Goal: Task Accomplishment & Management: Use online tool/utility

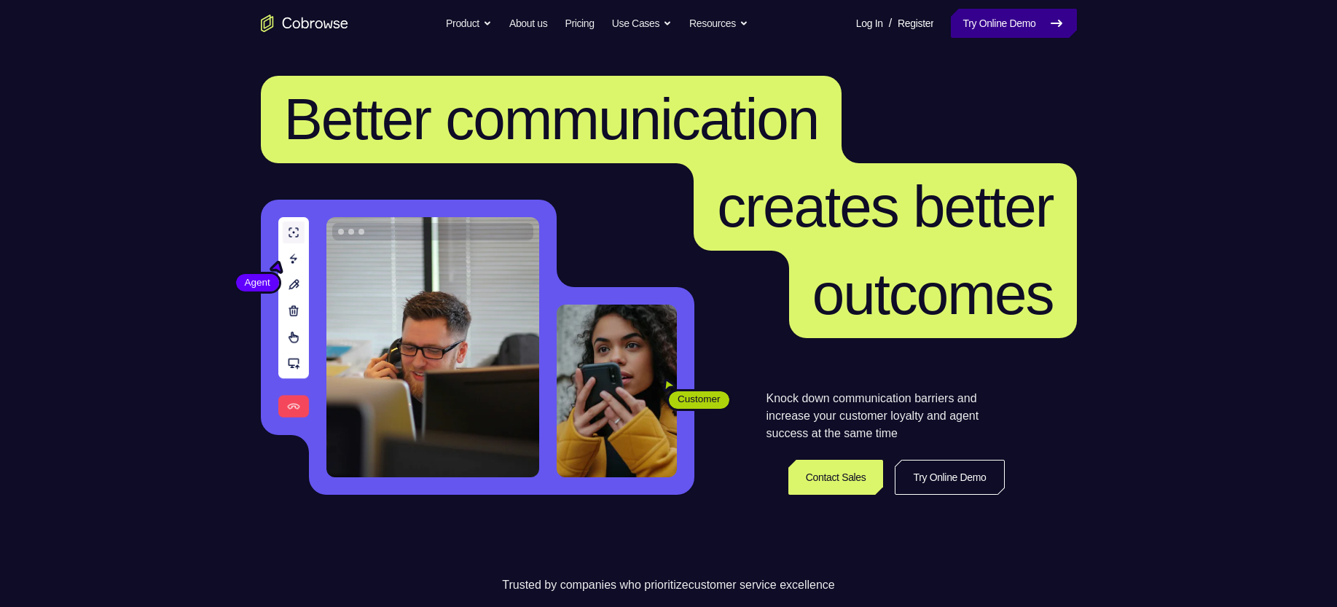
click at [1002, 16] on link "Try Online Demo" at bounding box center [1013, 23] width 125 height 29
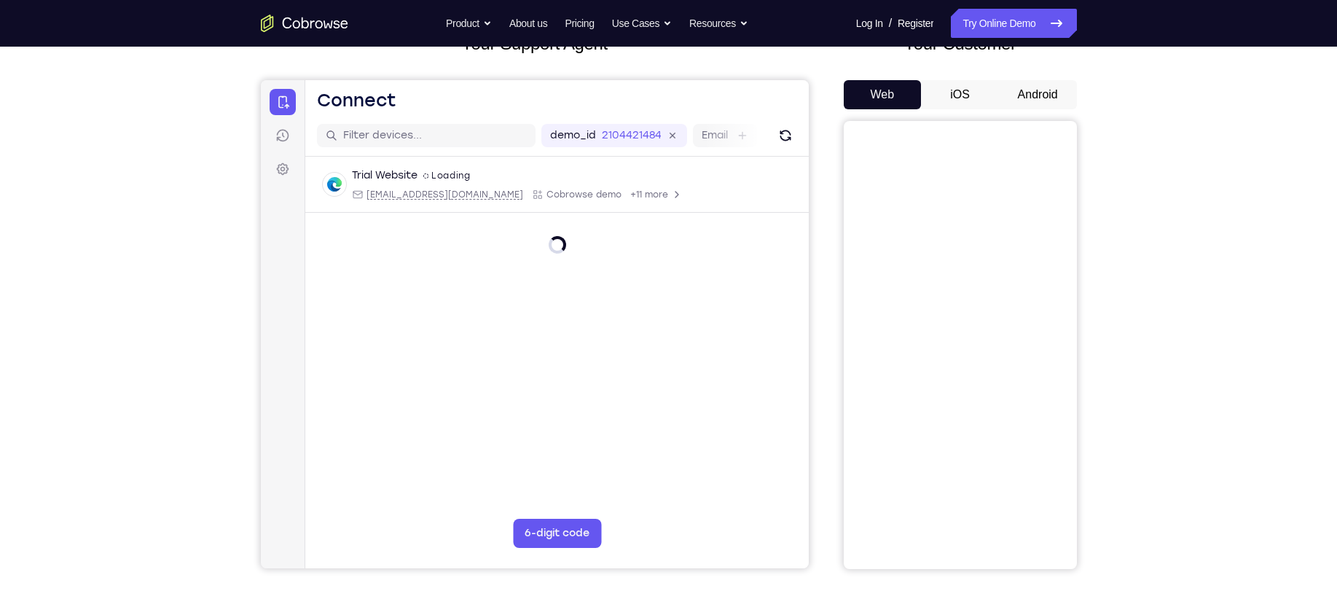
click at [951, 95] on button "iOS" at bounding box center [960, 94] width 78 height 29
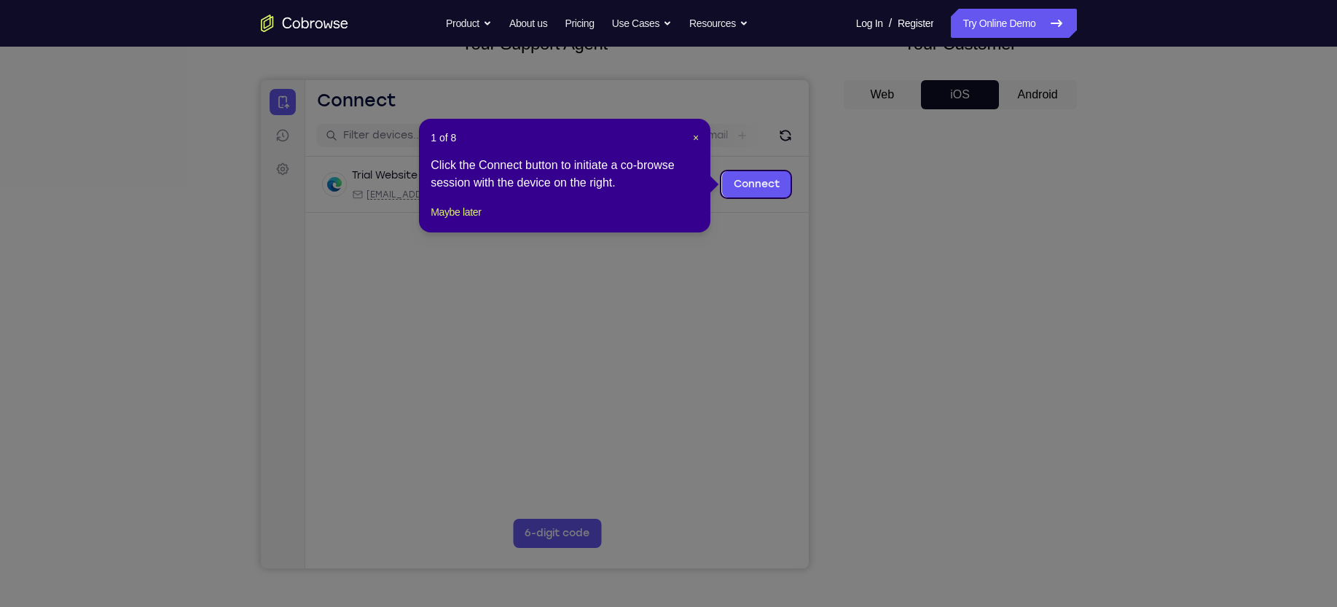
click at [1031, 93] on icon at bounding box center [676, 303] width 1353 height 607
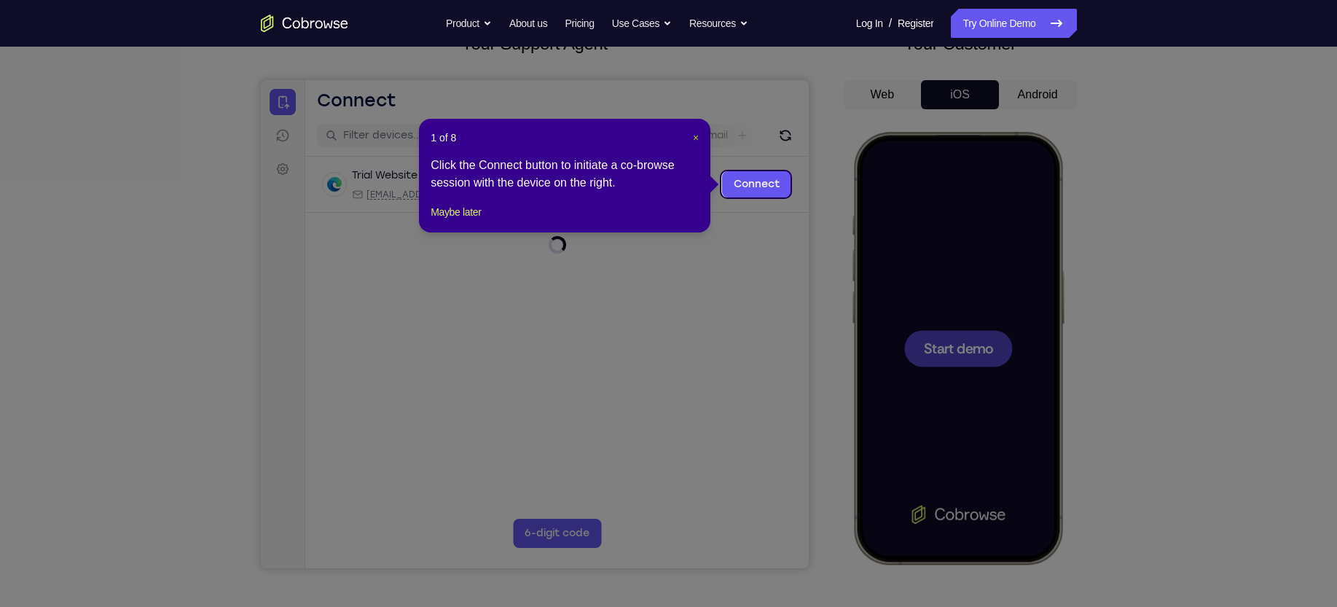
click at [696, 135] on span "×" at bounding box center [696, 138] width 6 height 12
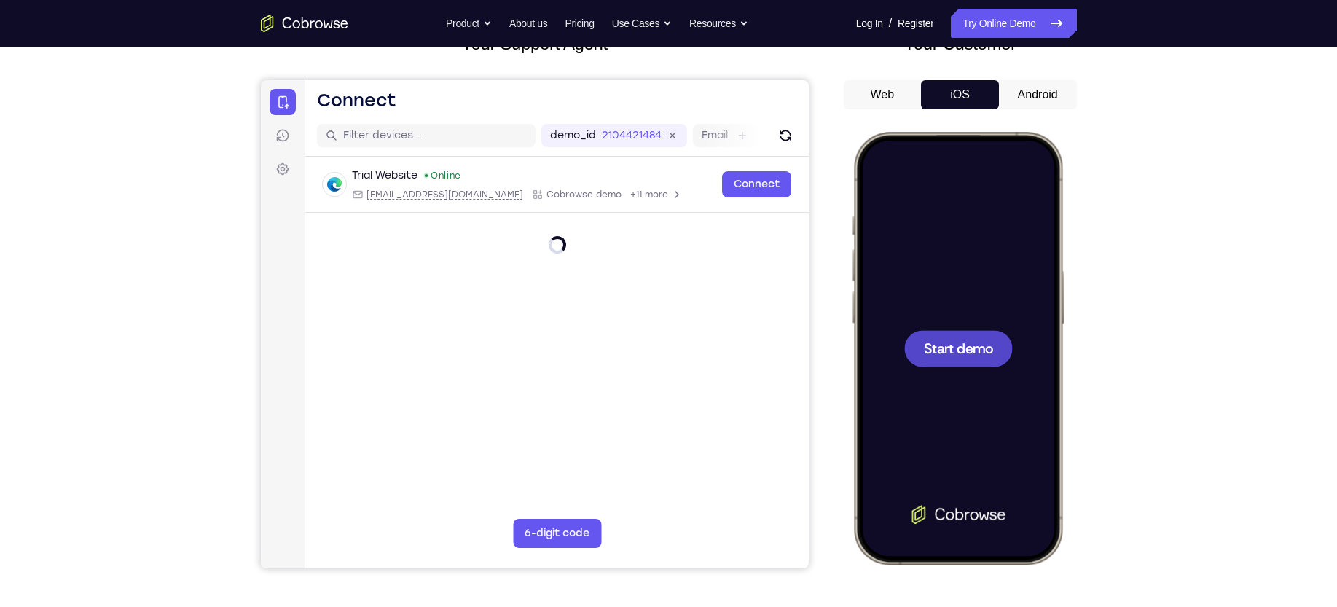
click at [696, 135] on div "Email" at bounding box center [724, 135] width 64 height 23
click at [1039, 105] on button "Android" at bounding box center [1038, 94] width 78 height 29
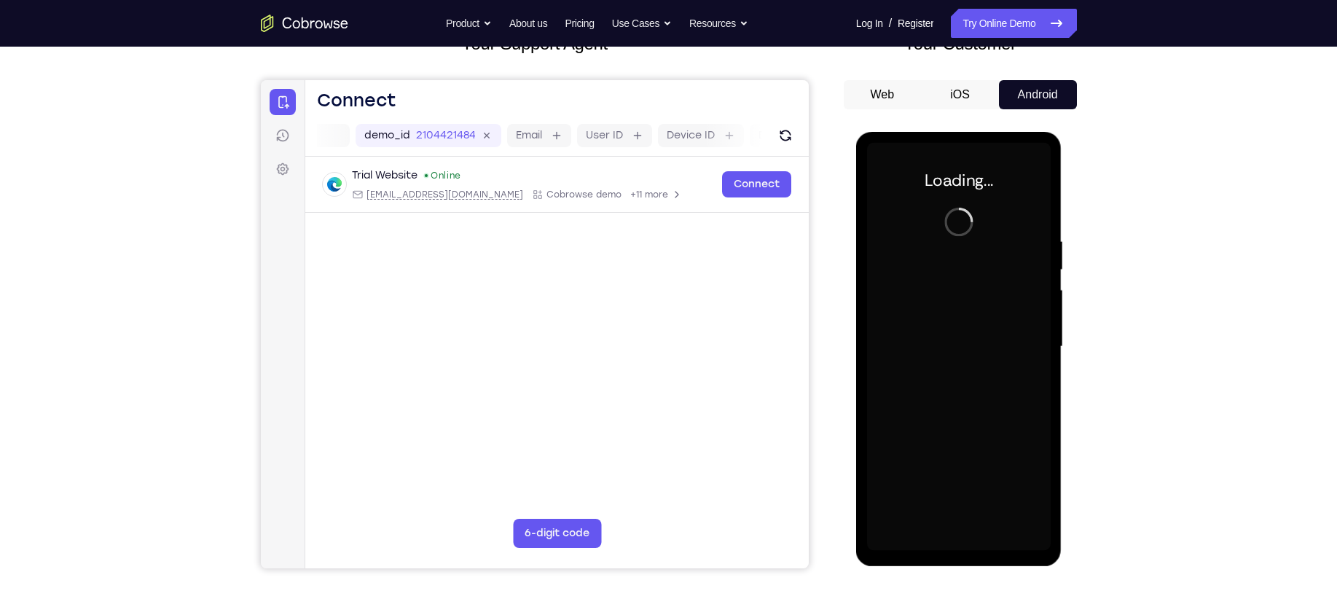
scroll to position [0, 0]
click at [953, 350] on div at bounding box center [959, 347] width 184 height 408
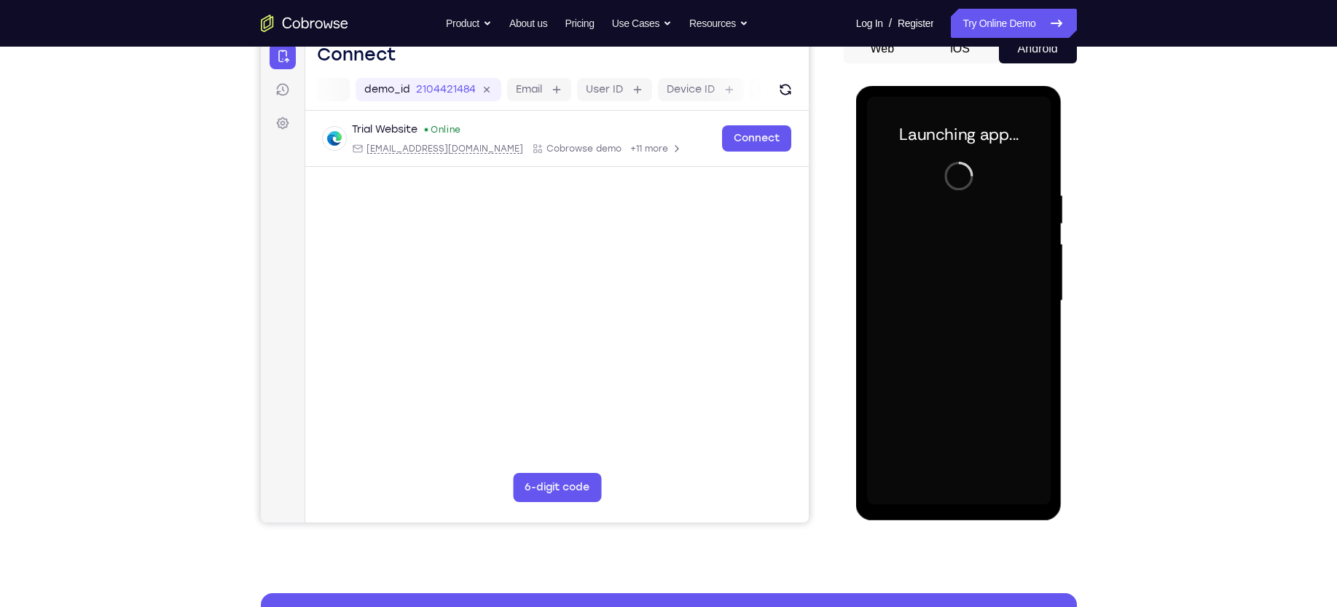
scroll to position [157, 0]
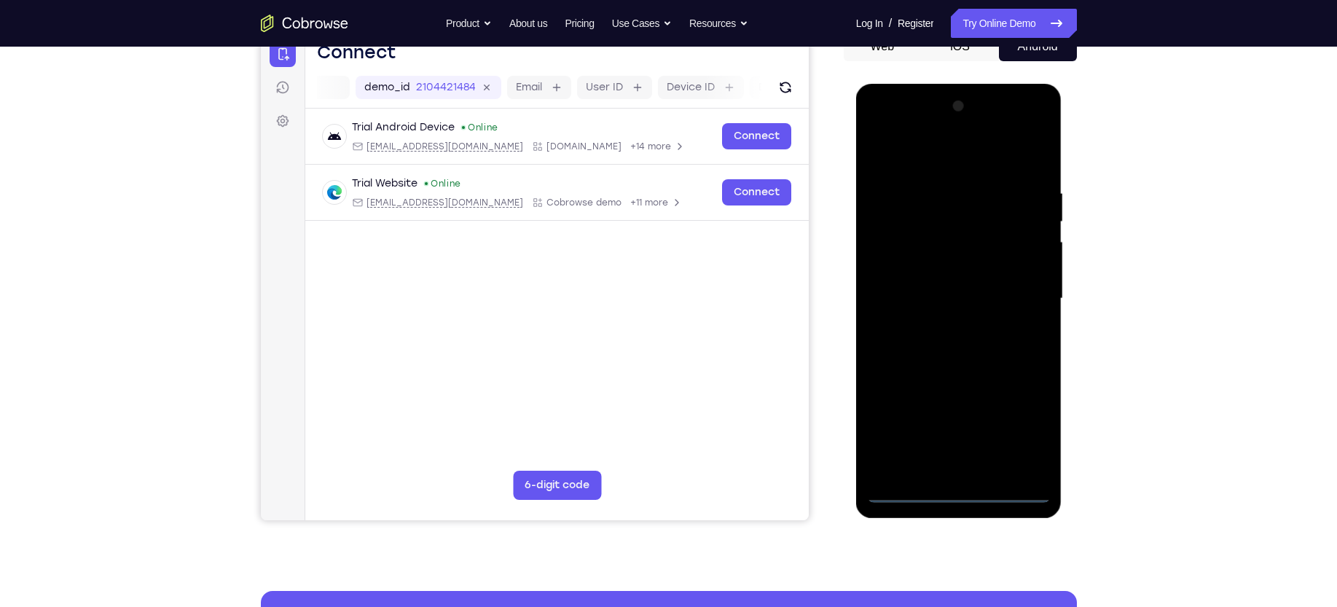
click at [956, 493] on div at bounding box center [959, 299] width 184 height 408
click at [1033, 435] on div at bounding box center [959, 299] width 184 height 408
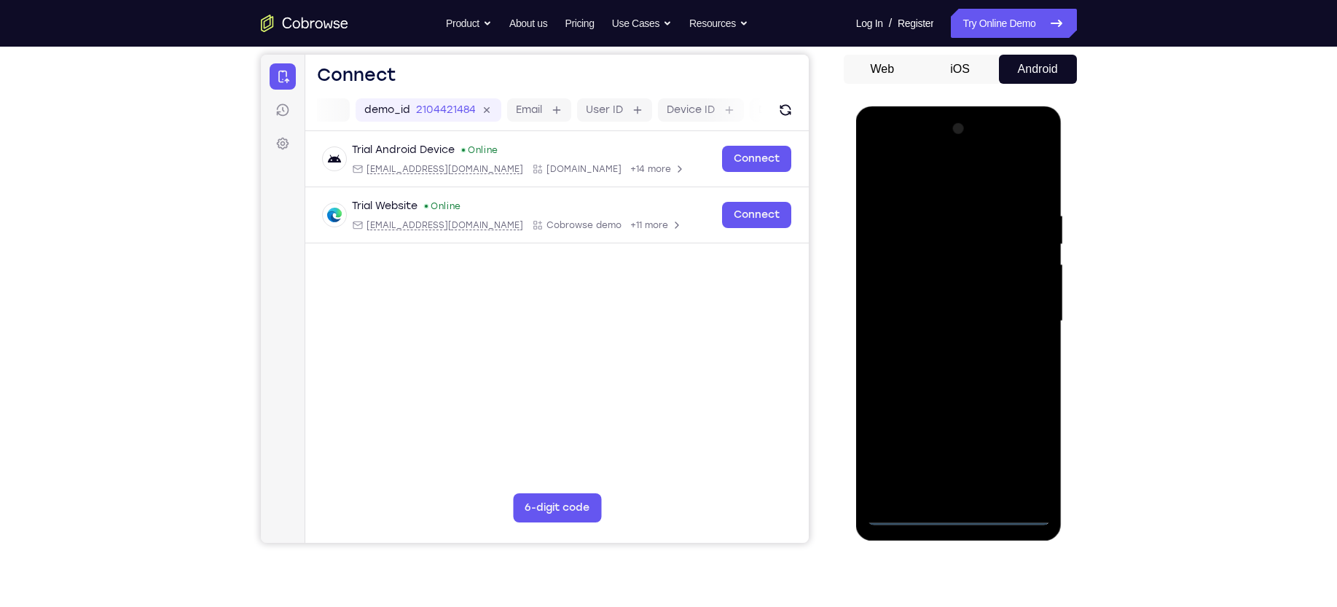
scroll to position [130, 0]
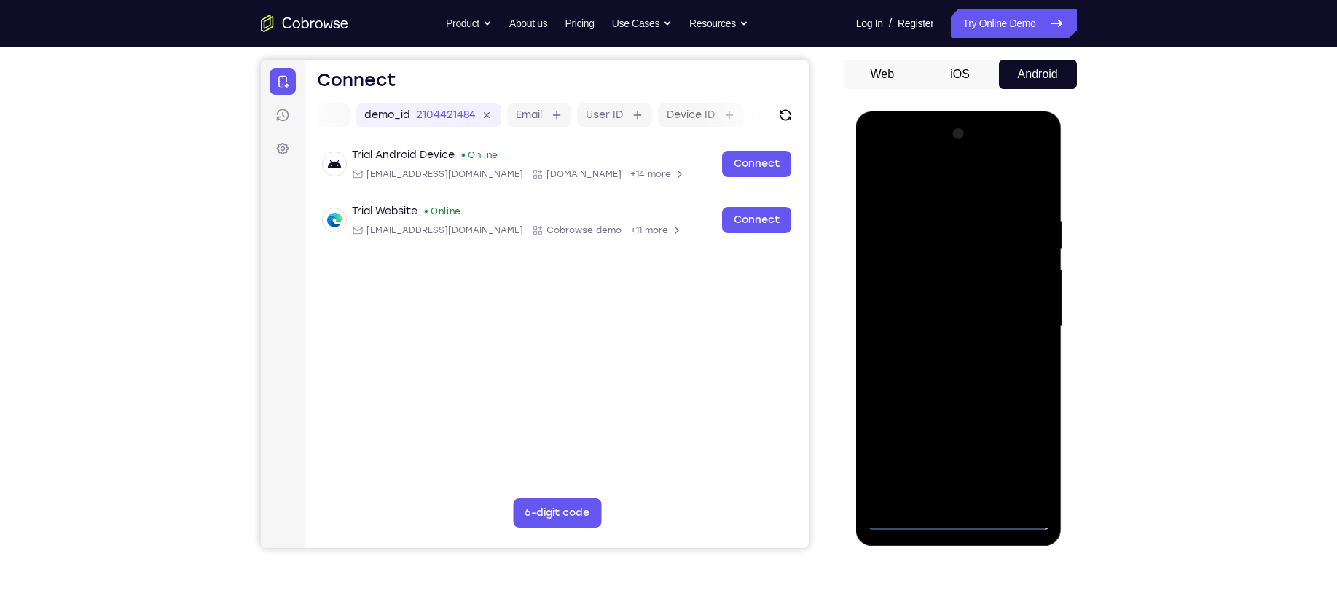
click at [925, 185] on div at bounding box center [959, 326] width 184 height 408
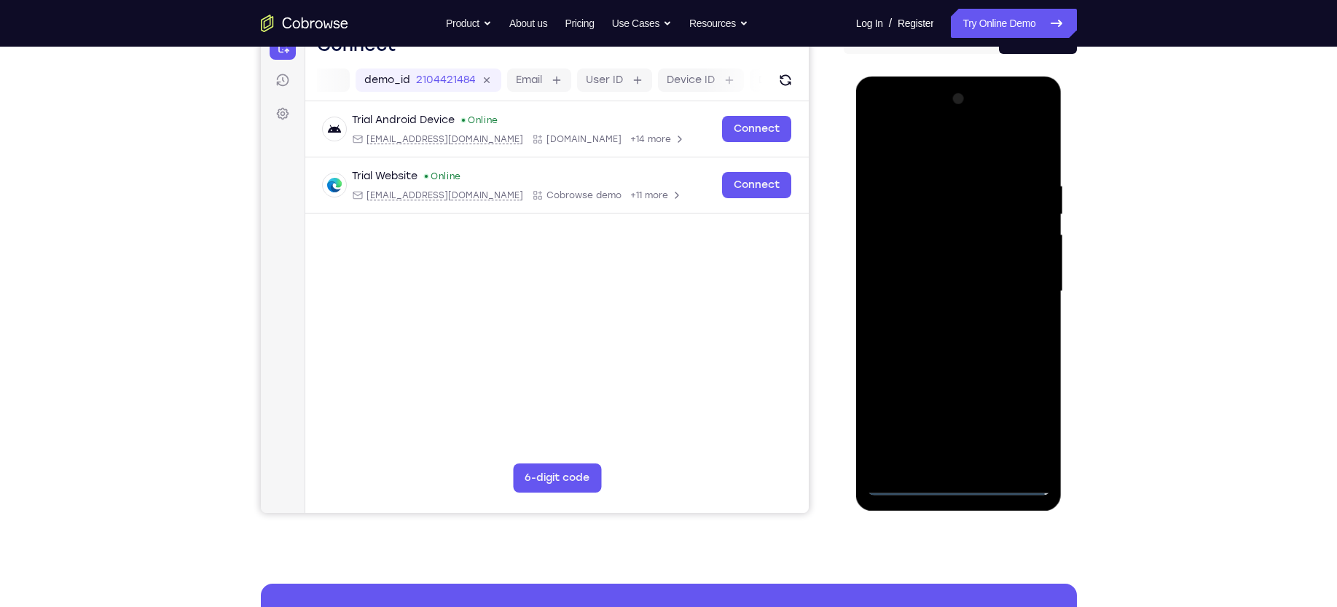
scroll to position [176, 0]
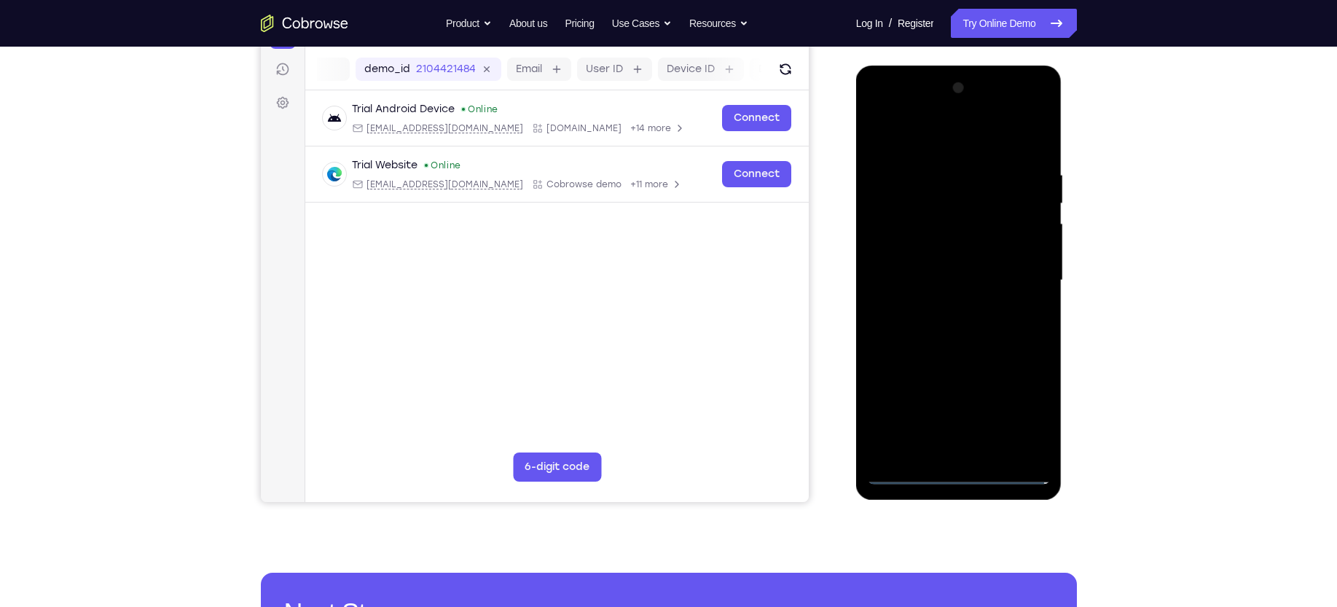
click at [1023, 279] on div at bounding box center [959, 280] width 184 height 408
click at [945, 308] on div at bounding box center [959, 280] width 184 height 408
click at [950, 267] on div at bounding box center [959, 280] width 184 height 408
click at [946, 248] on div at bounding box center [959, 280] width 184 height 408
click at [993, 279] on div at bounding box center [959, 280] width 184 height 408
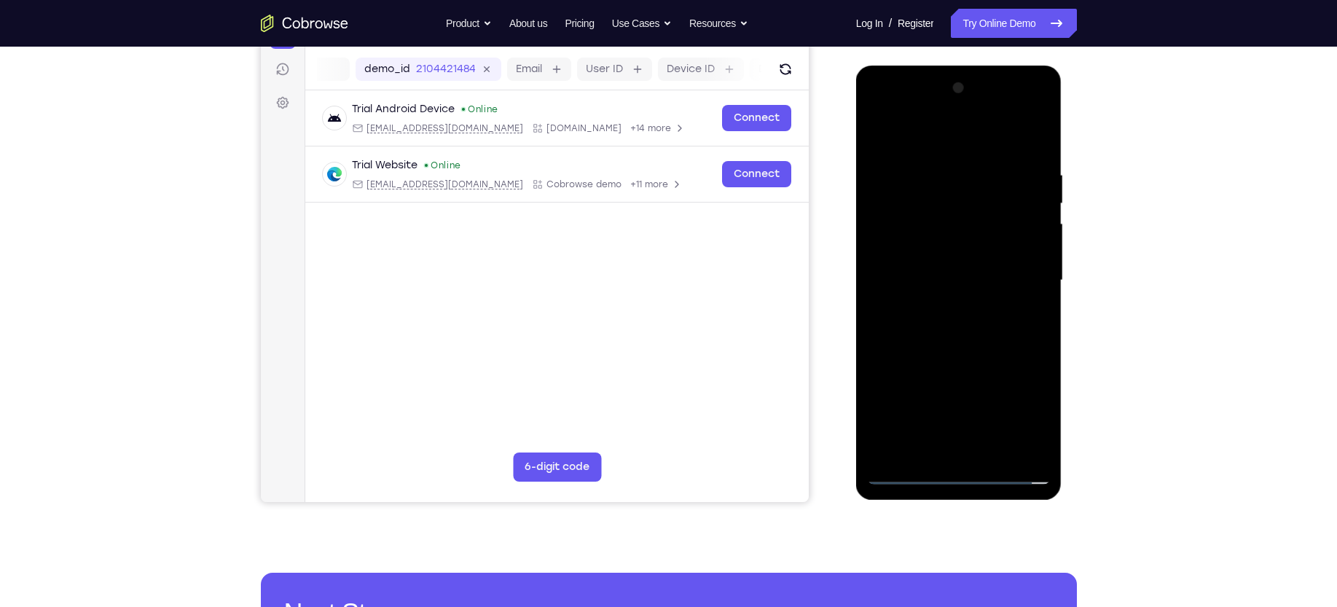
click at [969, 334] on div at bounding box center [959, 280] width 184 height 408
click at [969, 326] on div at bounding box center [959, 280] width 184 height 408
click at [970, 330] on div at bounding box center [959, 280] width 184 height 408
click at [937, 345] on div at bounding box center [959, 280] width 184 height 408
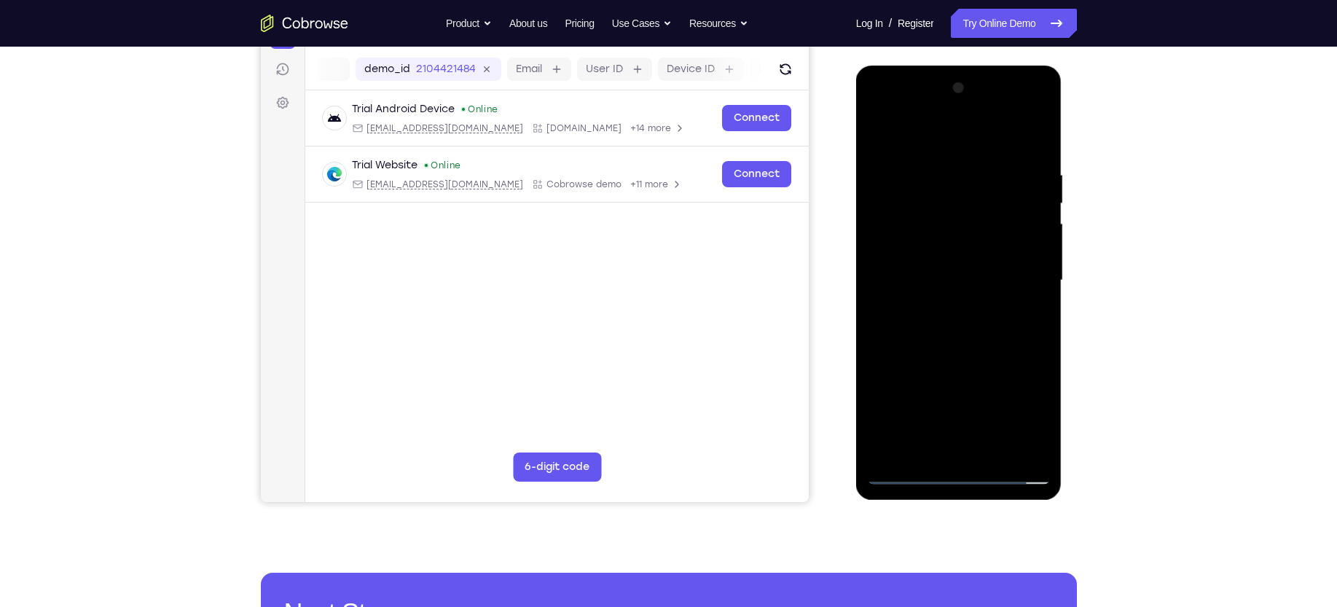
click at [936, 162] on div at bounding box center [959, 280] width 184 height 408
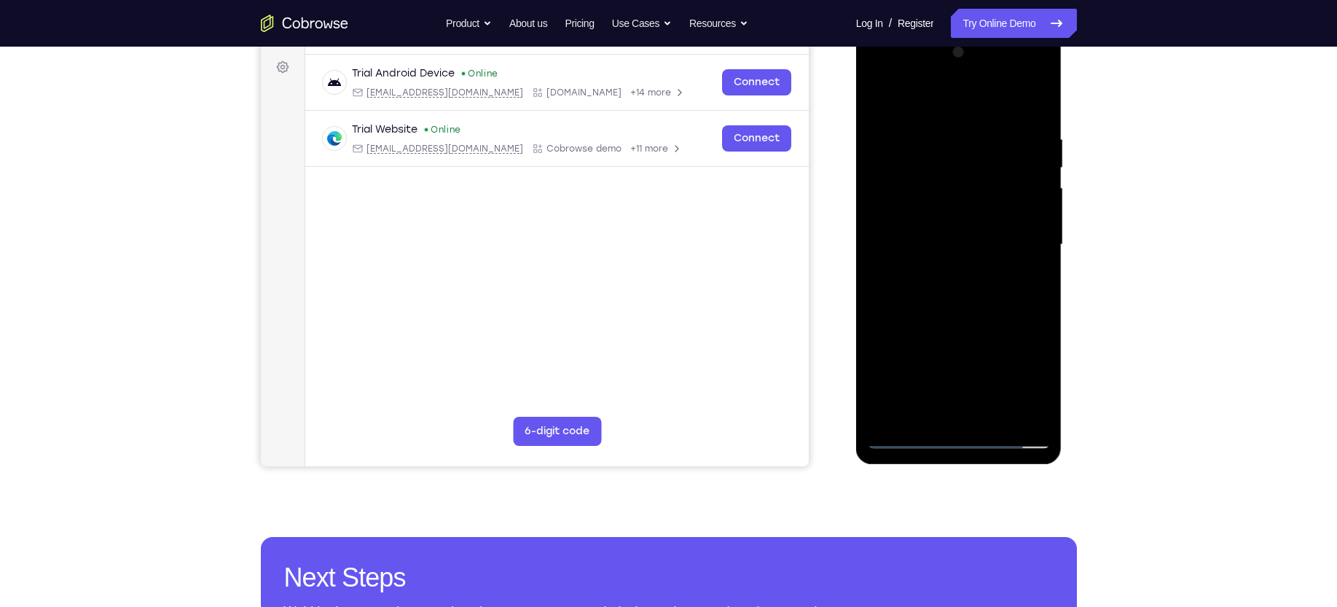
scroll to position [240, 0]
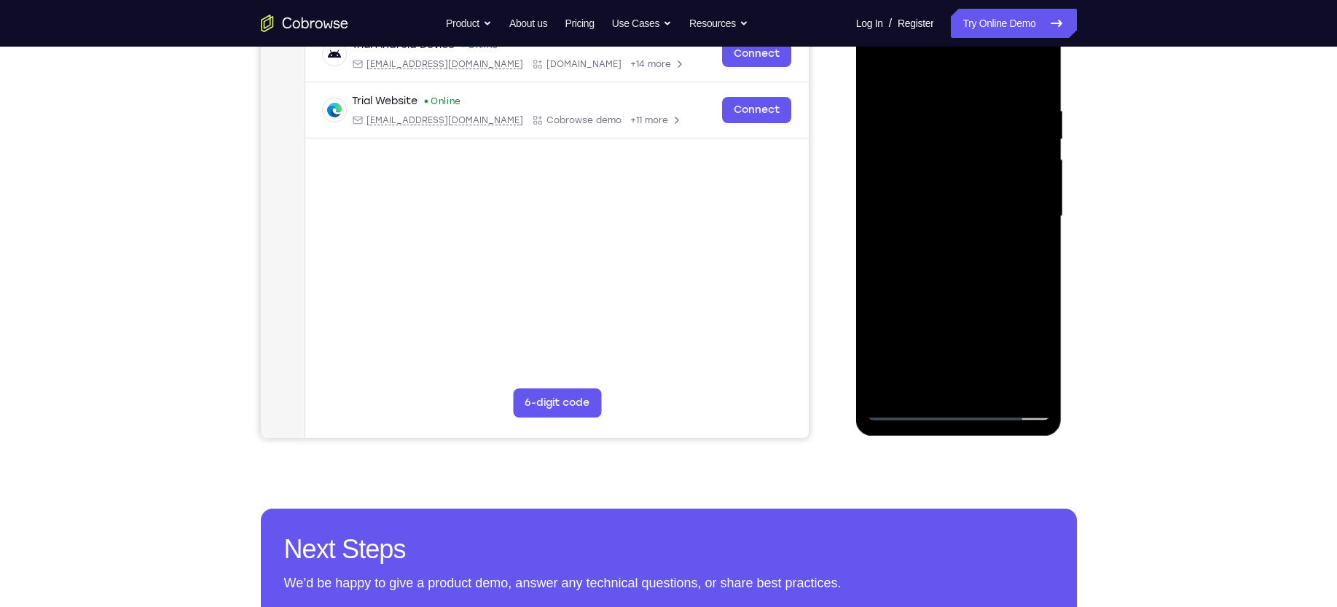
click at [1015, 383] on div at bounding box center [959, 216] width 184 height 408
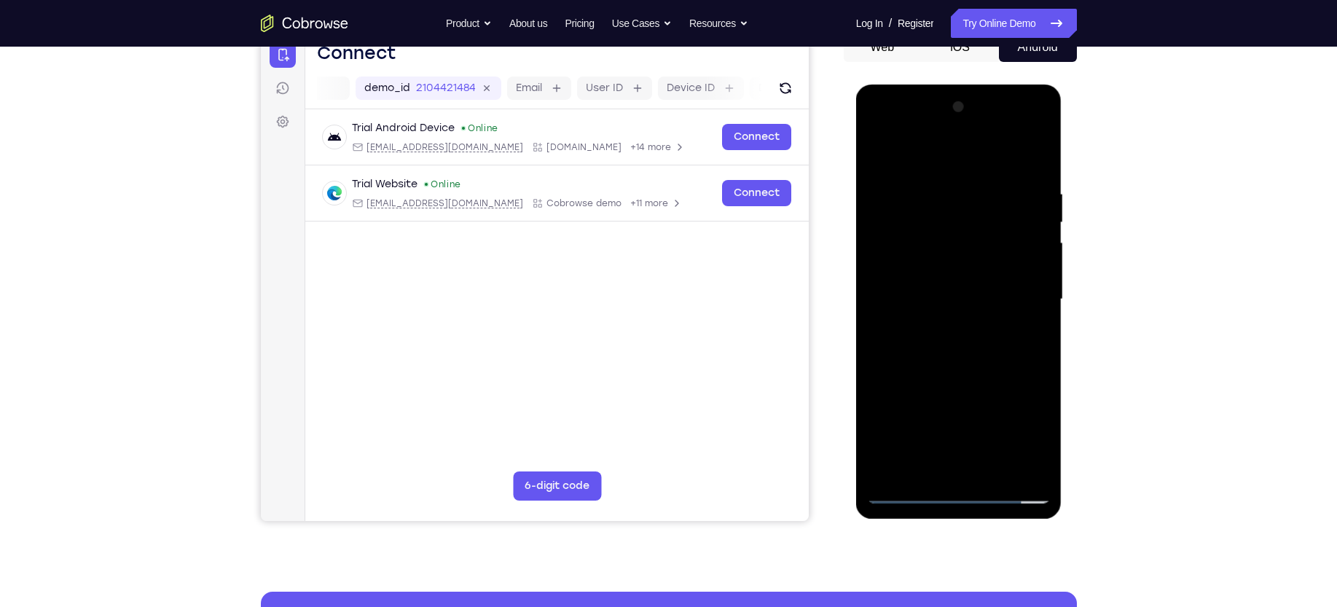
scroll to position [152, 0]
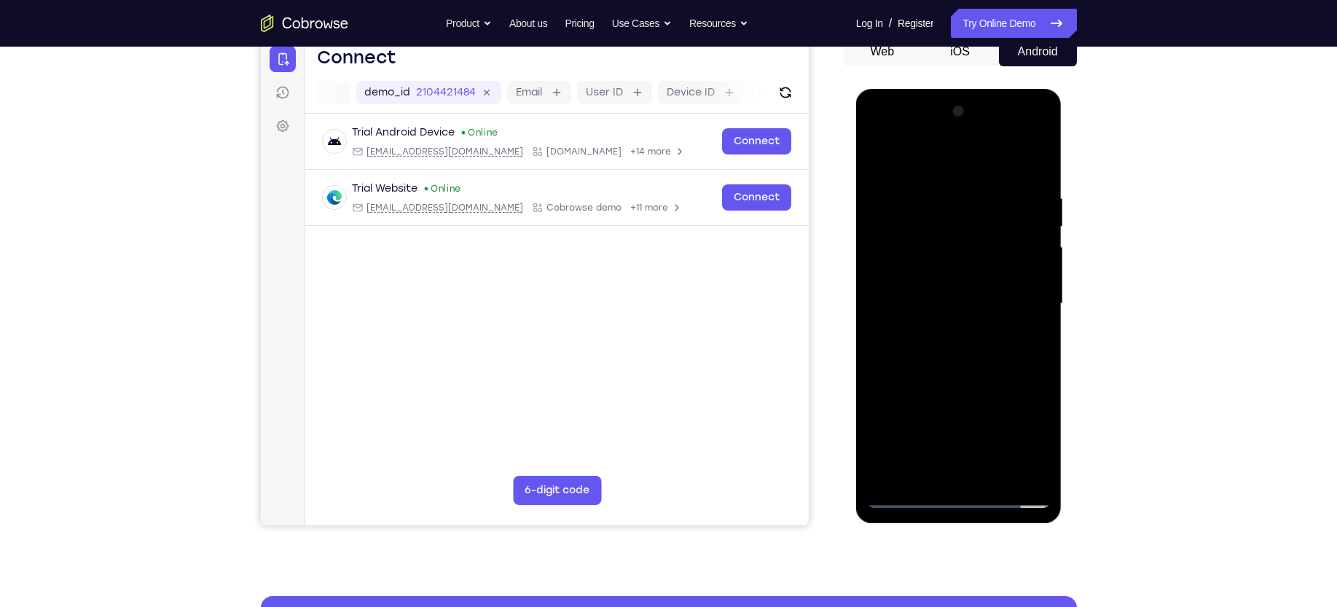
click at [1026, 351] on div at bounding box center [959, 304] width 184 height 408
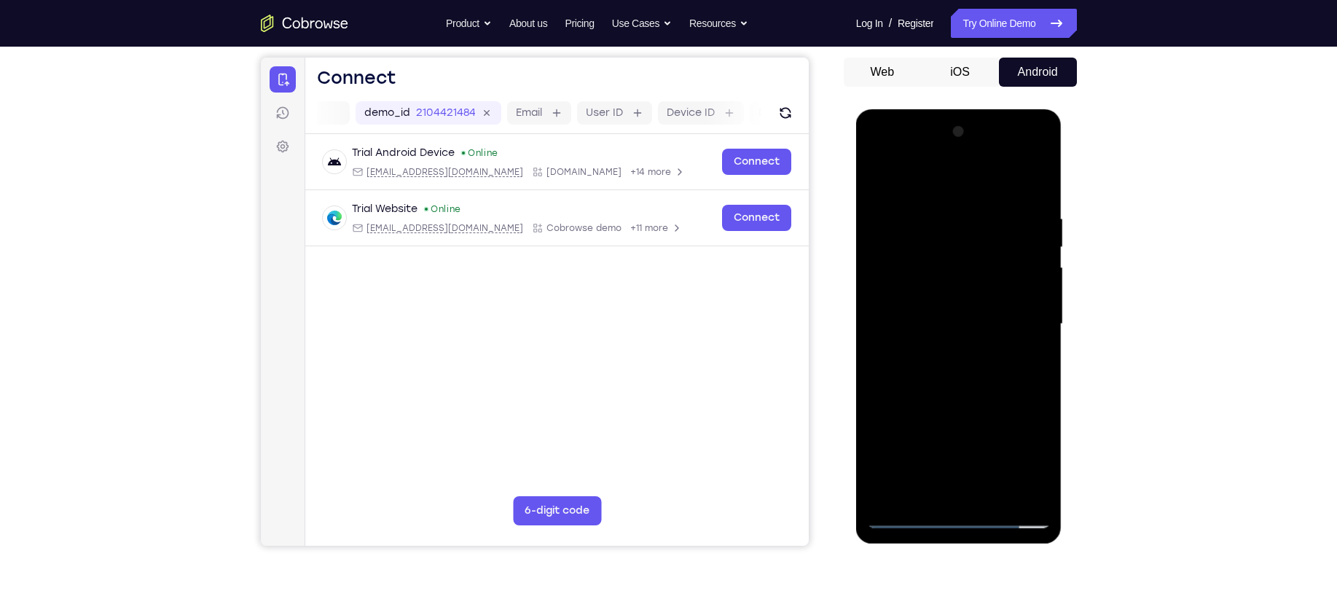
click at [1018, 277] on div at bounding box center [959, 324] width 184 height 408
click at [1034, 183] on div at bounding box center [959, 324] width 184 height 408
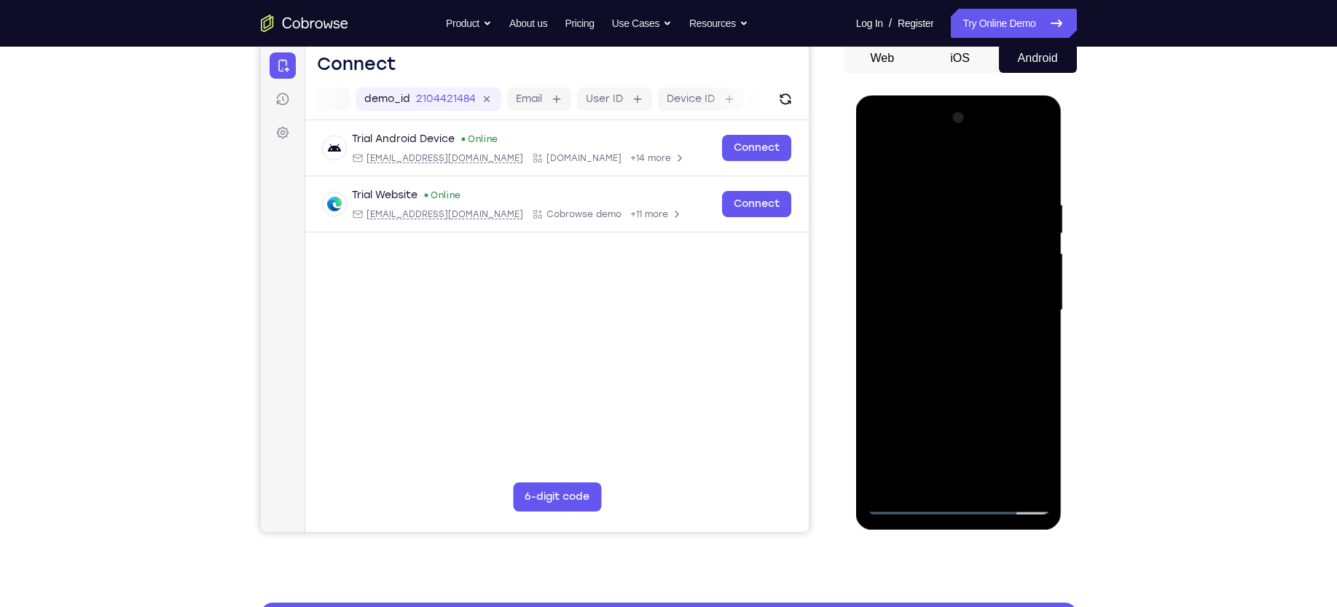
scroll to position [148, 0]
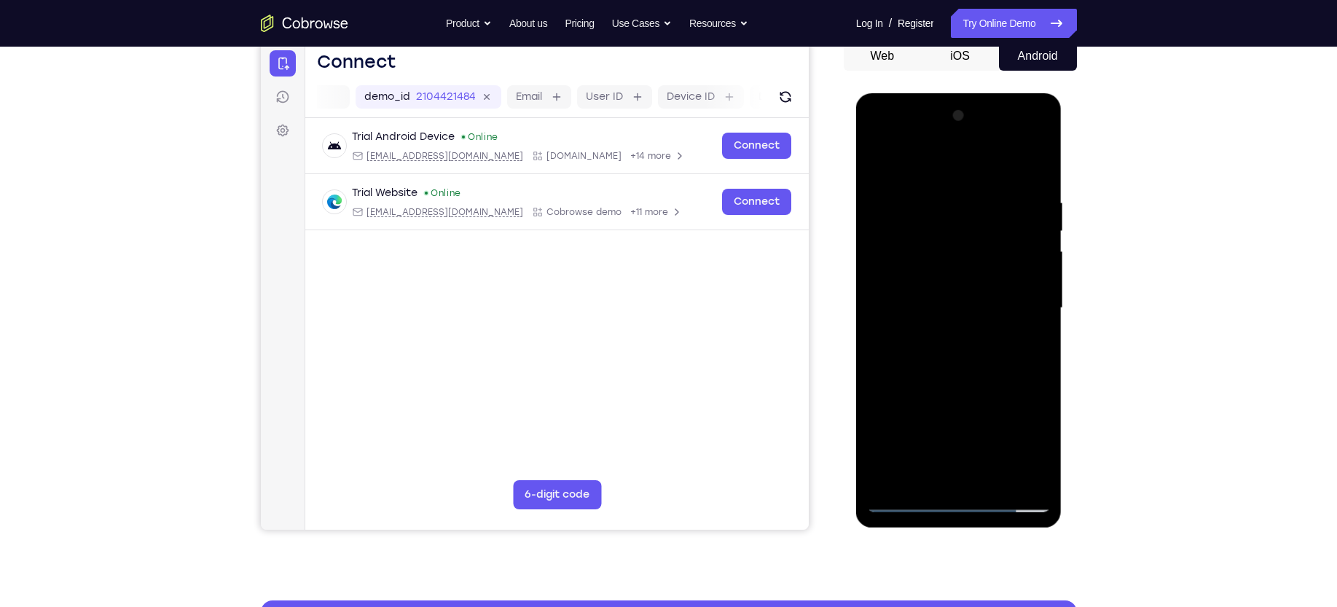
click at [1031, 198] on div at bounding box center [959, 308] width 184 height 408
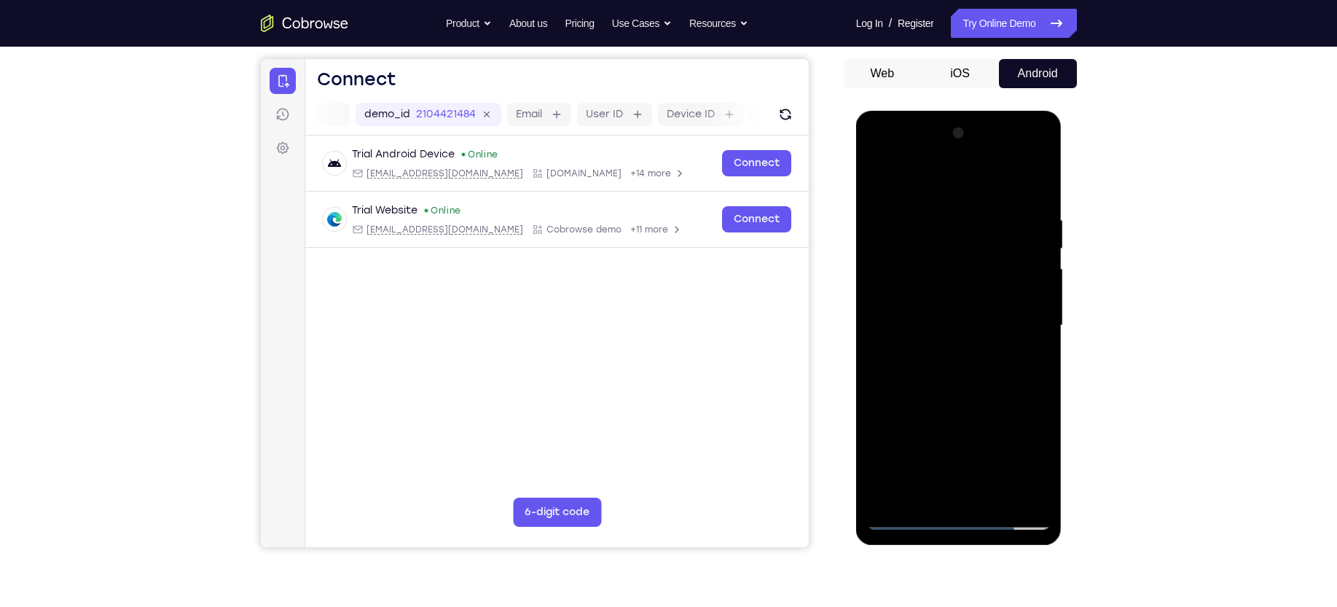
click at [1031, 184] on div at bounding box center [959, 326] width 184 height 408
click at [1042, 178] on div at bounding box center [959, 326] width 184 height 408
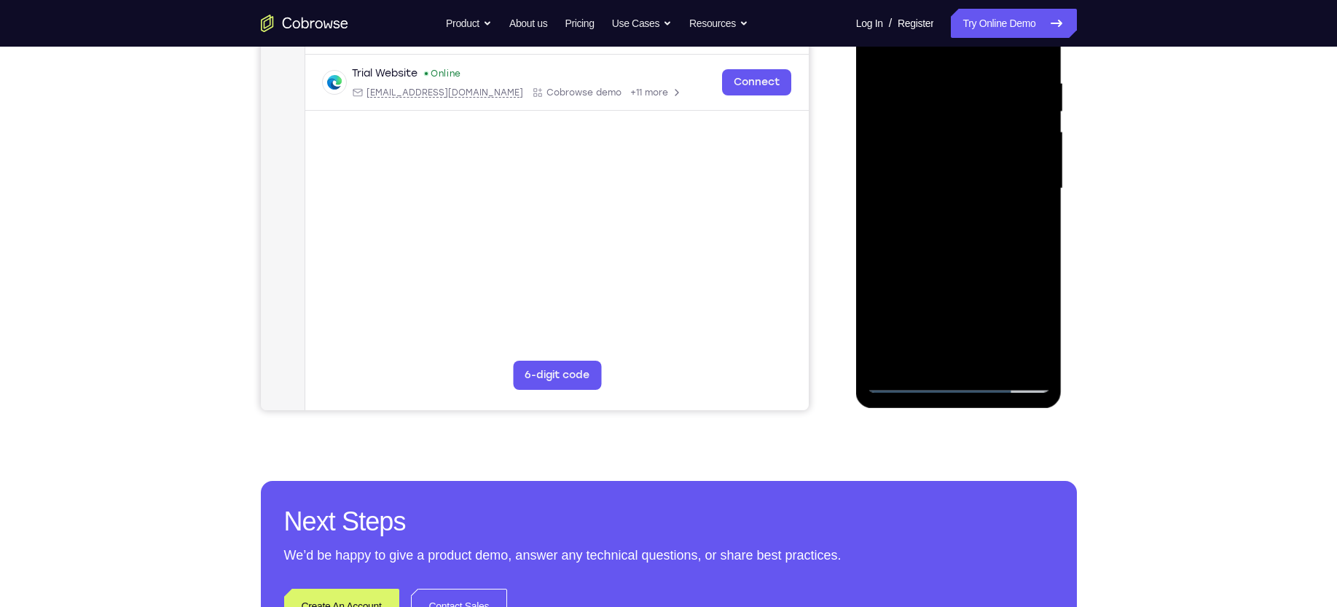
scroll to position [269, 0]
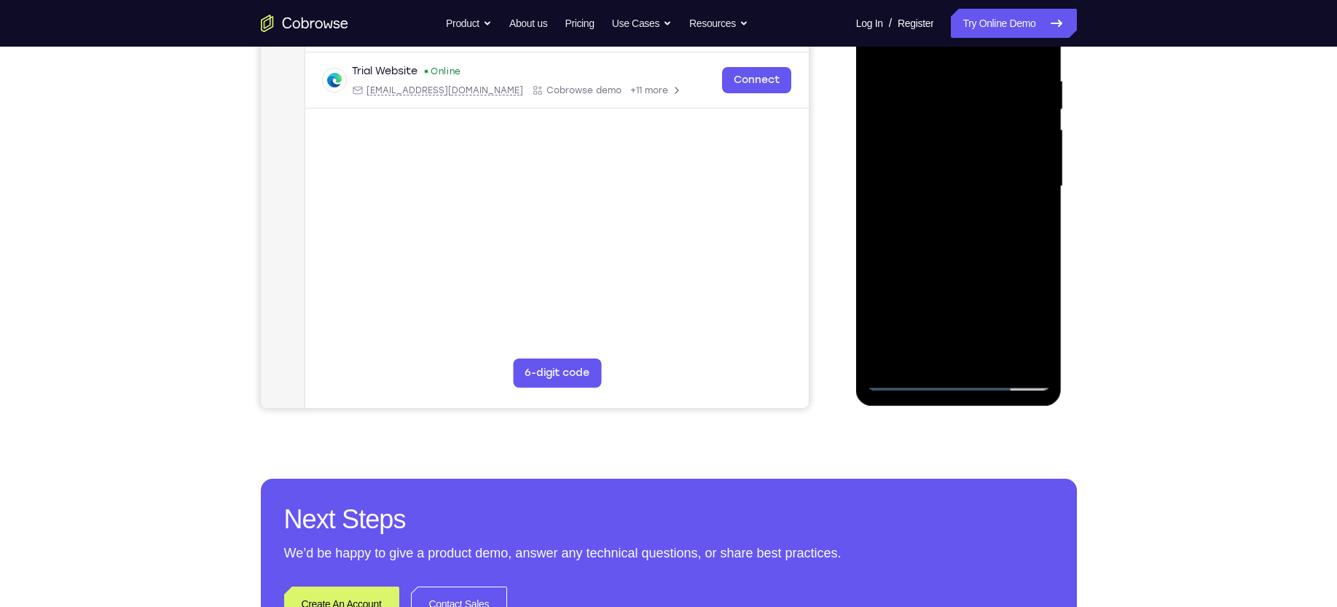
click at [888, 355] on div at bounding box center [959, 187] width 184 height 408
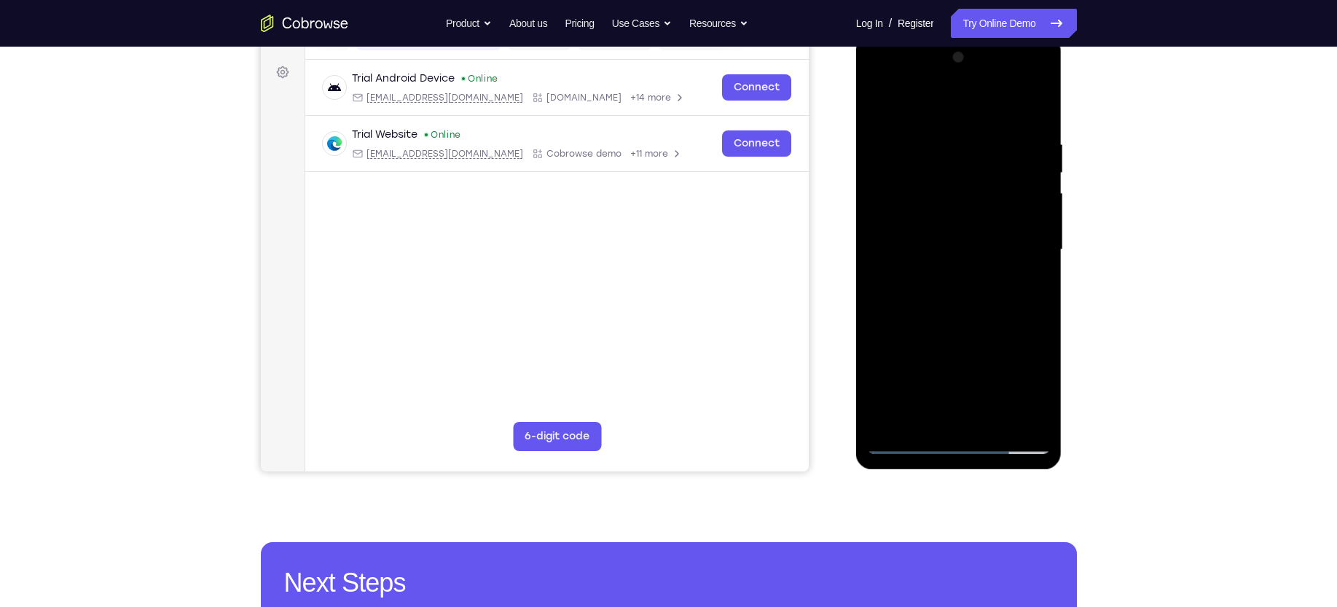
scroll to position [197, 0]
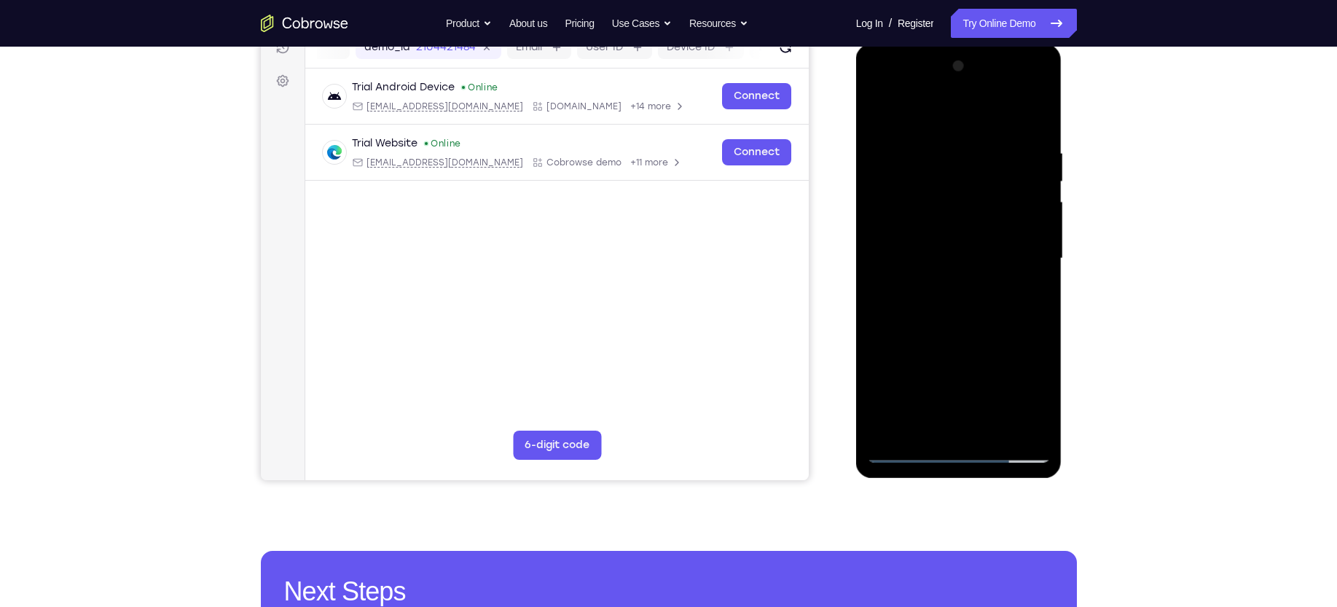
drag, startPoint x: 961, startPoint y: 328, endPoint x: 977, endPoint y: 273, distance: 57.6
click at [976, 283] on div at bounding box center [959, 259] width 184 height 408
drag, startPoint x: 947, startPoint y: 342, endPoint x: 1005, endPoint y: 170, distance: 181.5
click at [1005, 170] on div at bounding box center [959, 259] width 184 height 408
click at [1030, 261] on div at bounding box center [959, 259] width 184 height 408
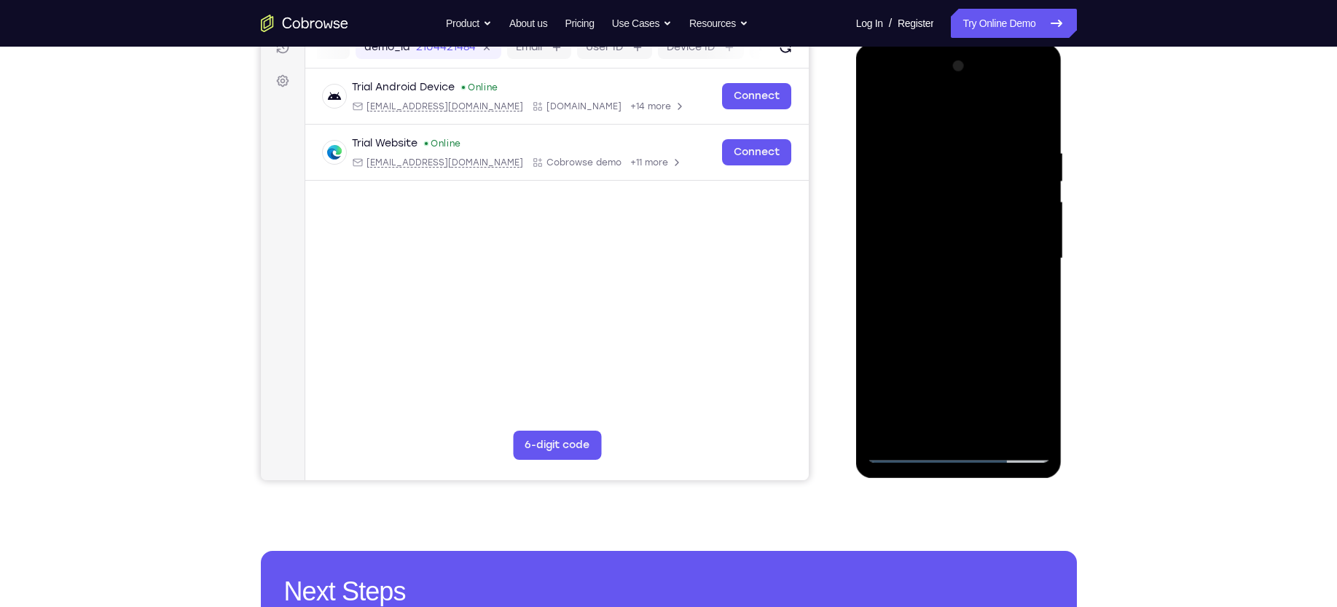
click at [1038, 261] on div at bounding box center [959, 259] width 184 height 408
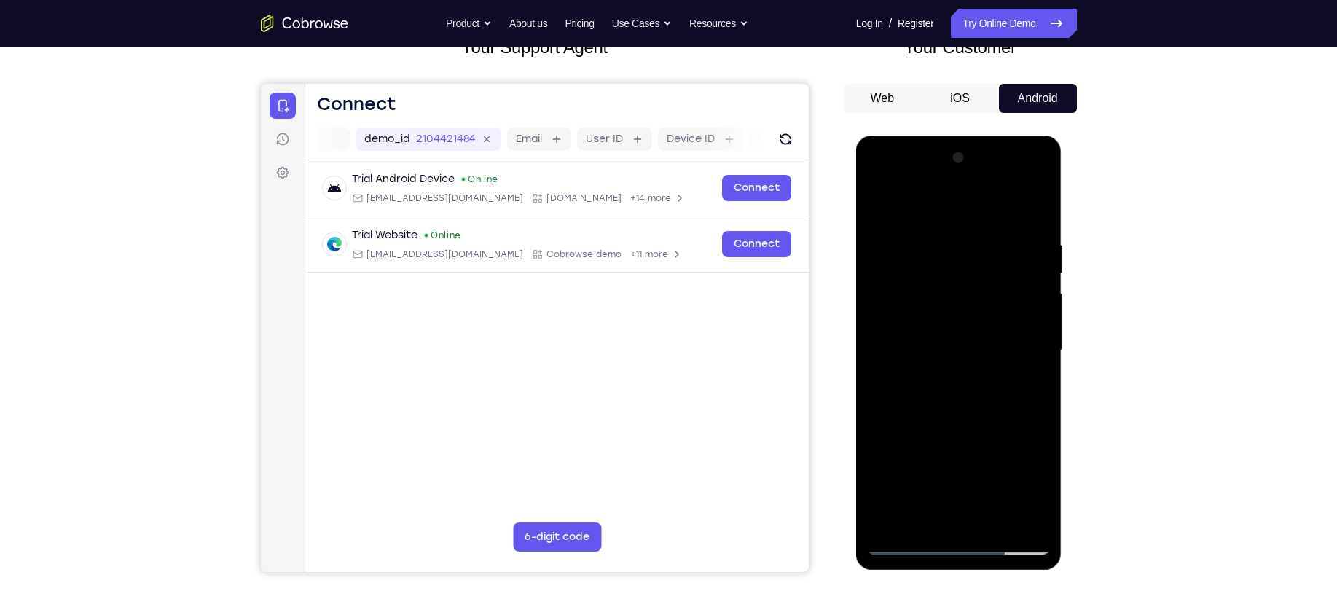
scroll to position [98, 0]
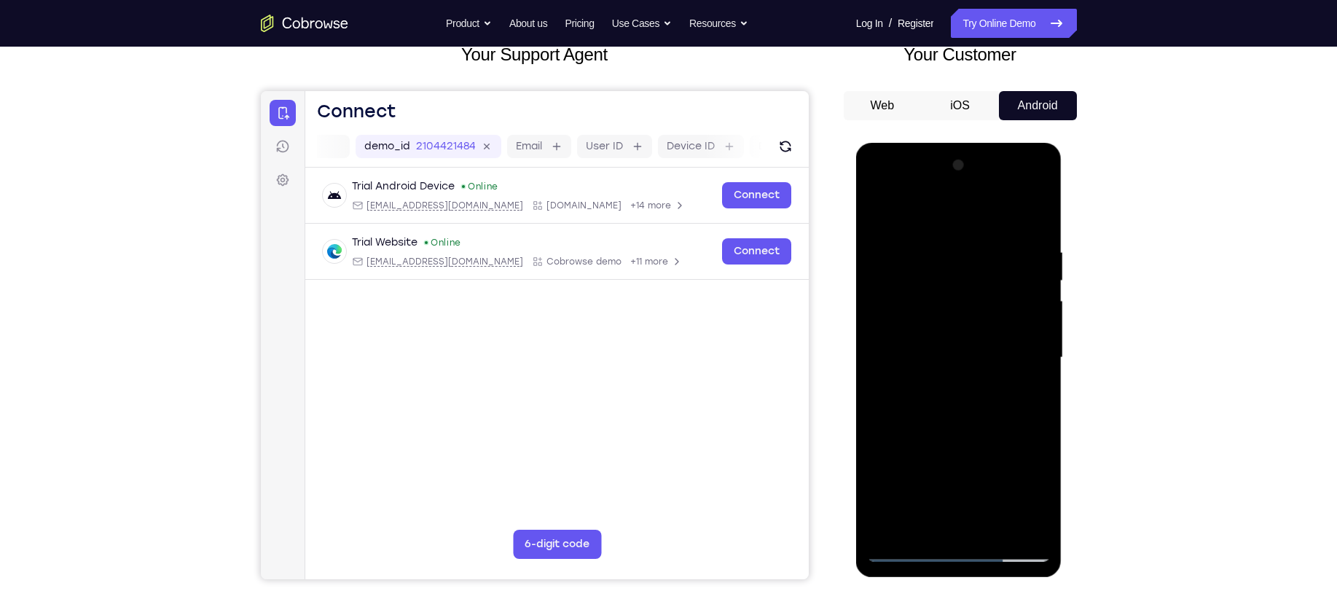
click at [919, 534] on div at bounding box center [959, 358] width 184 height 408
click at [956, 211] on div at bounding box center [959, 358] width 184 height 408
click at [889, 223] on div at bounding box center [959, 358] width 184 height 408
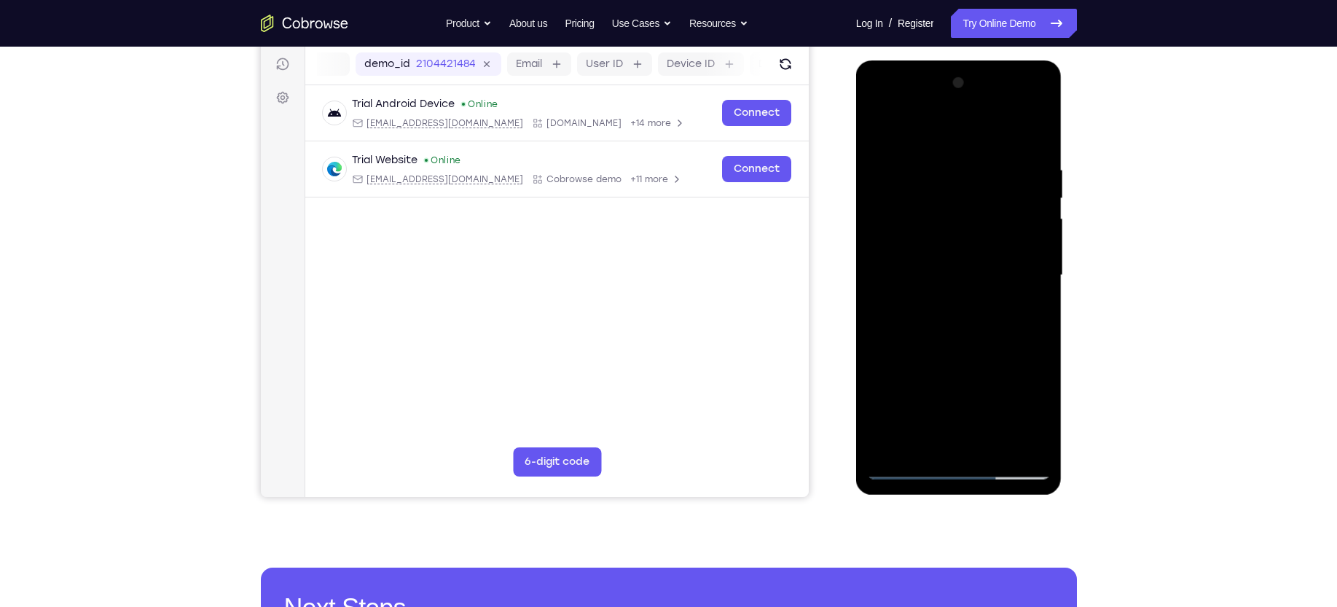
scroll to position [204, 0]
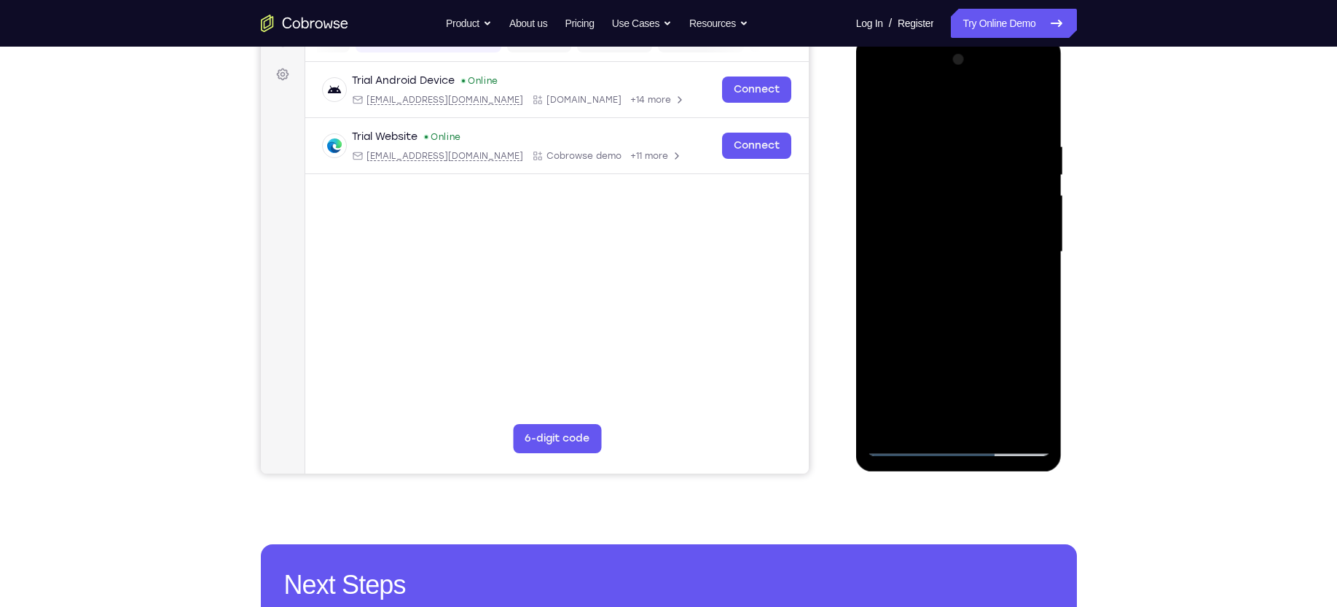
click at [1023, 343] on div at bounding box center [959, 252] width 184 height 408
click at [1015, 328] on div at bounding box center [959, 252] width 184 height 408
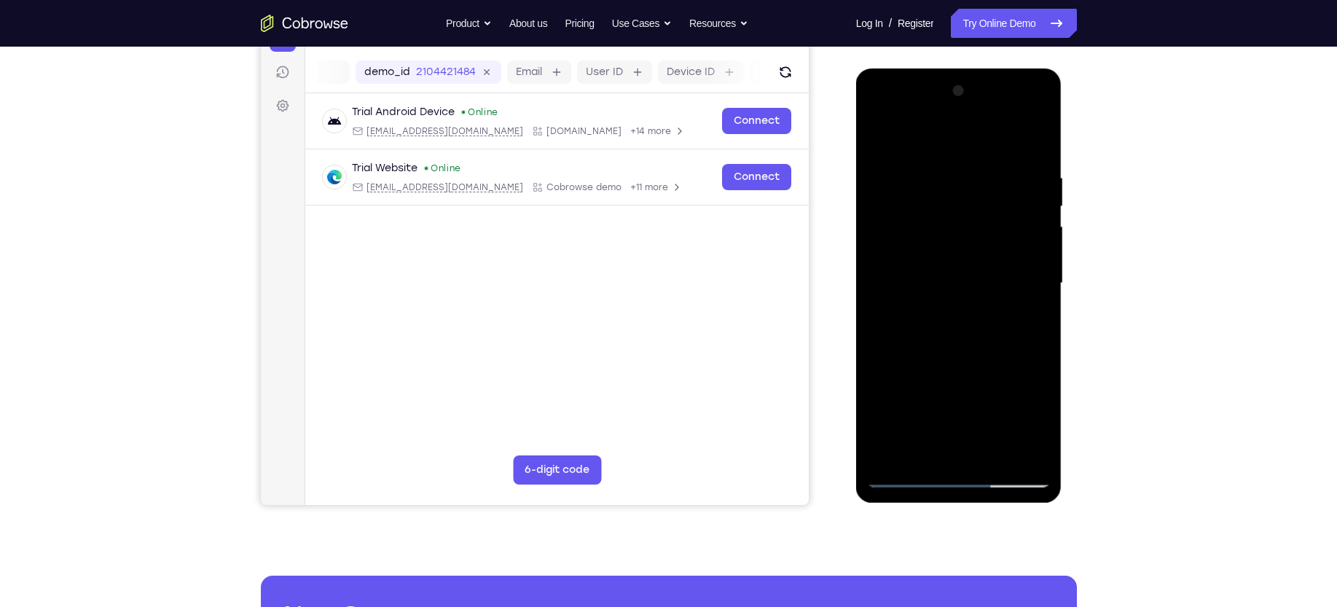
drag, startPoint x: 975, startPoint y: 248, endPoint x: 961, endPoint y: 301, distance: 54.1
click at [961, 301] on div at bounding box center [959, 283] width 184 height 408
click at [1040, 261] on div at bounding box center [959, 283] width 184 height 408
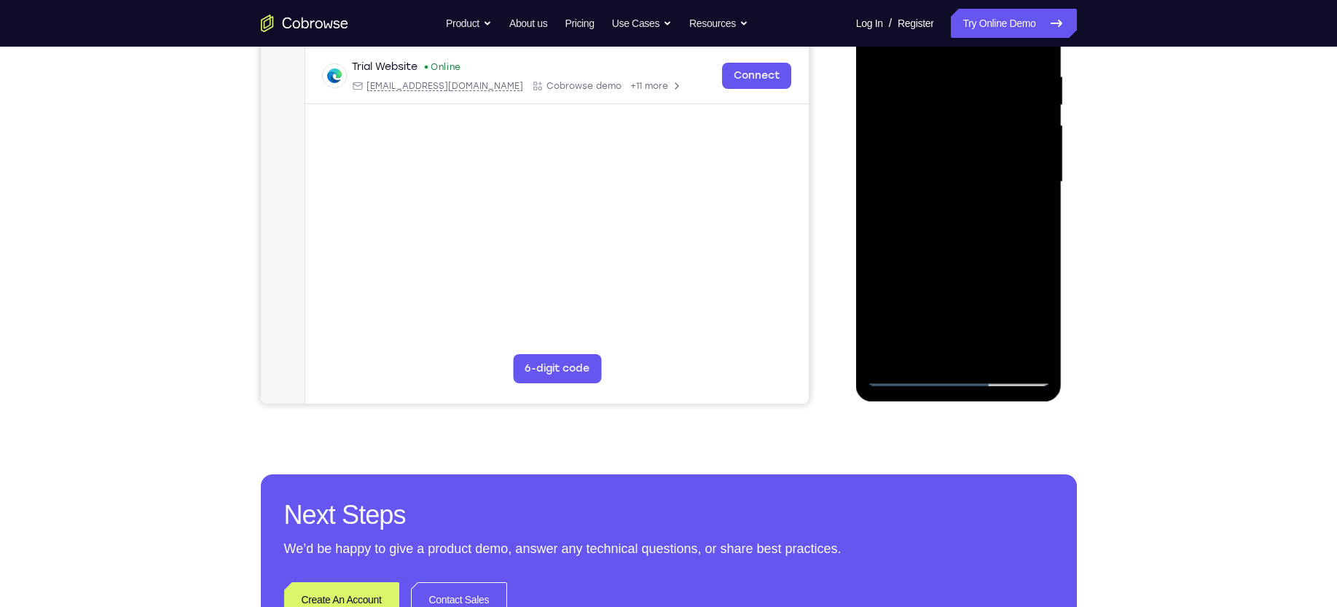
scroll to position [275, 0]
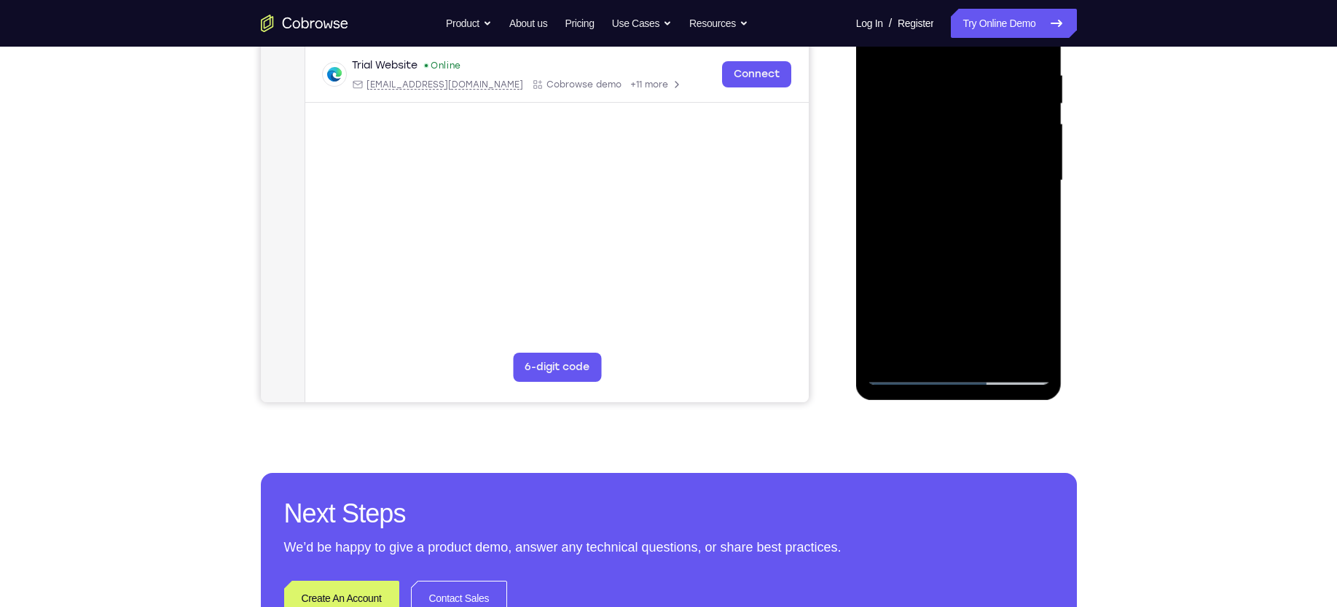
click at [910, 375] on div at bounding box center [959, 181] width 184 height 408
click at [990, 350] on div at bounding box center [959, 181] width 184 height 408
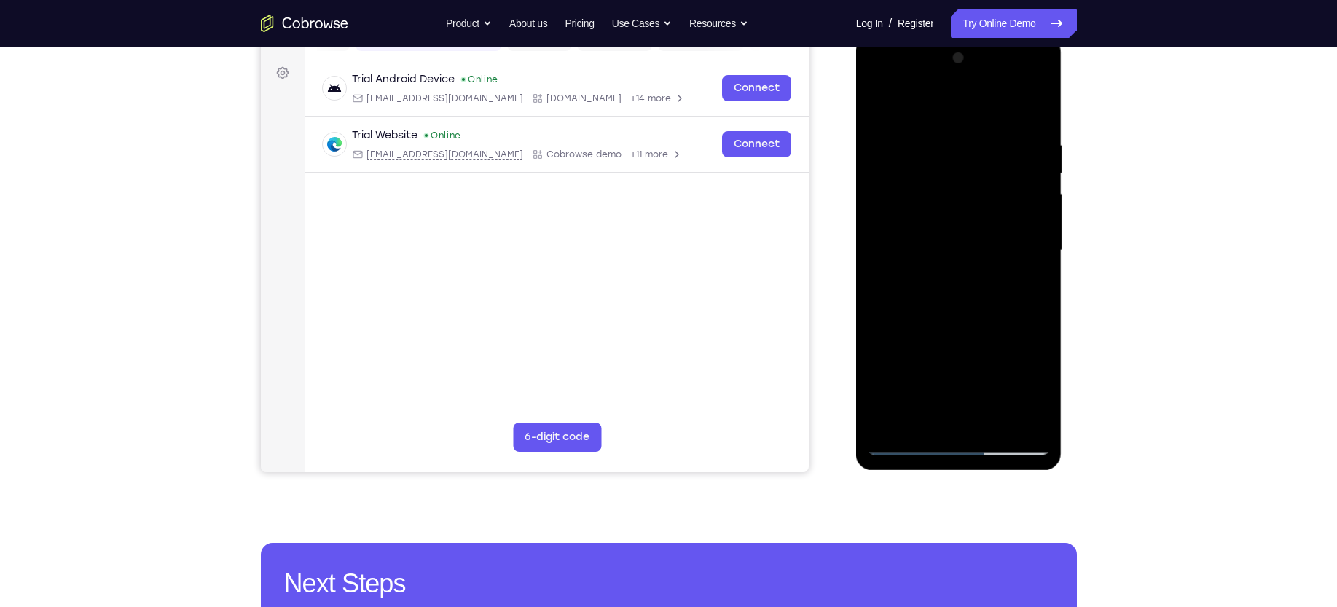
scroll to position [196, 0]
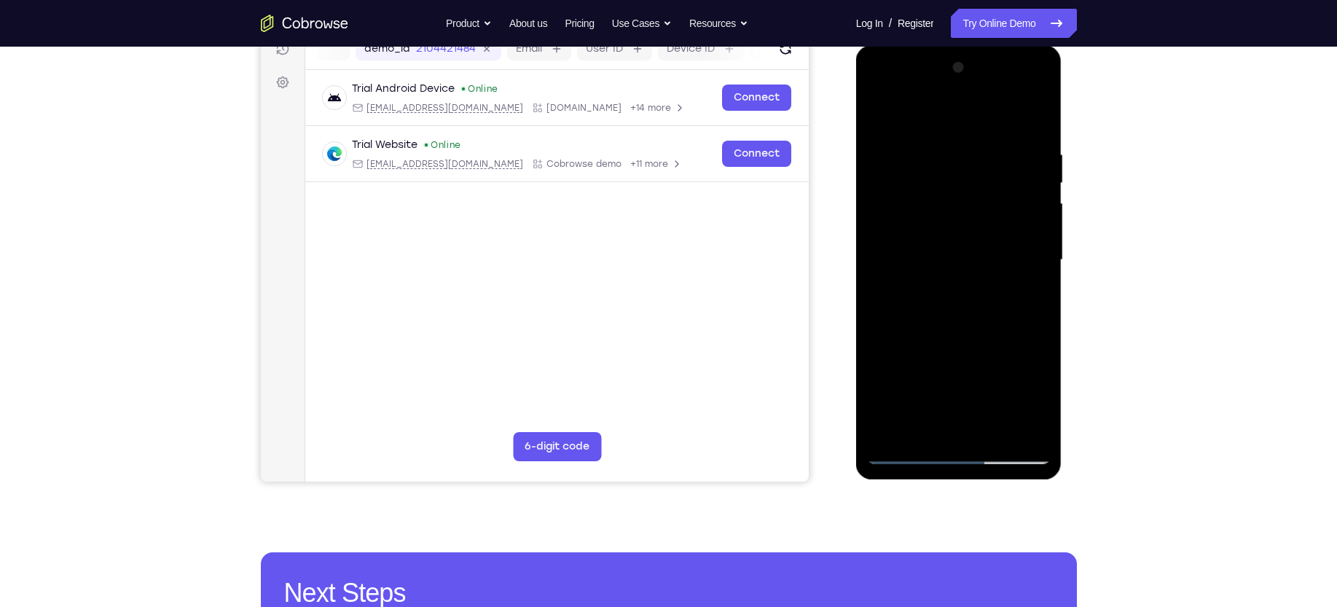
click at [990, 350] on div at bounding box center [959, 260] width 184 height 408
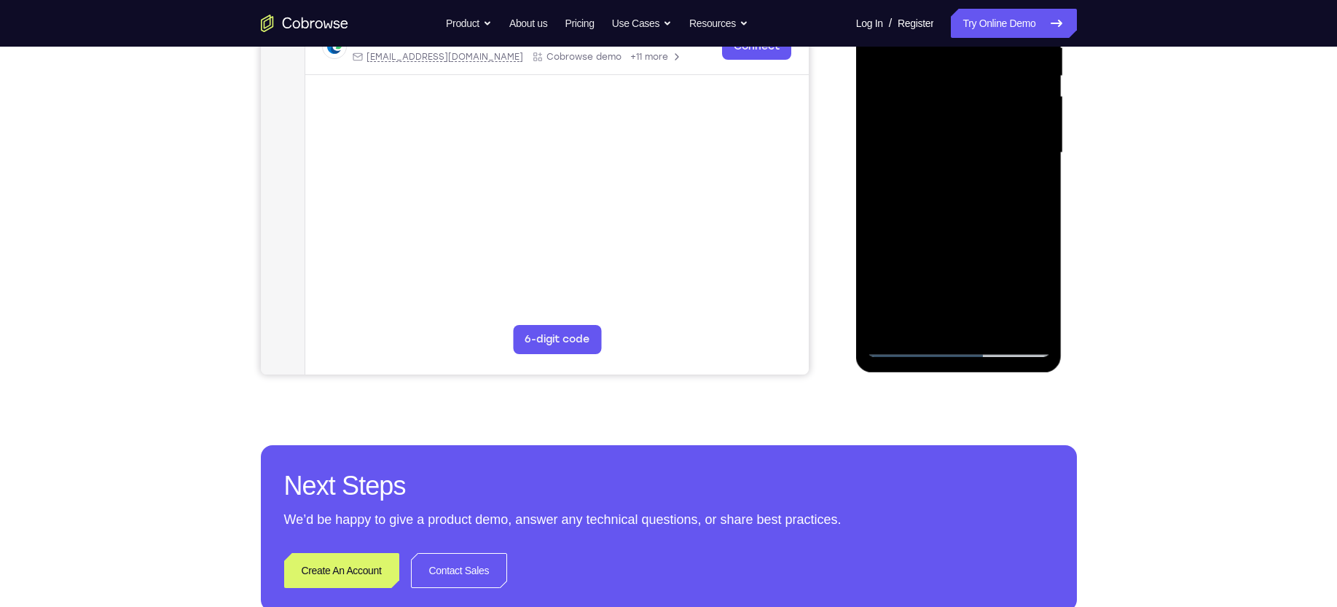
scroll to position [308, 0]
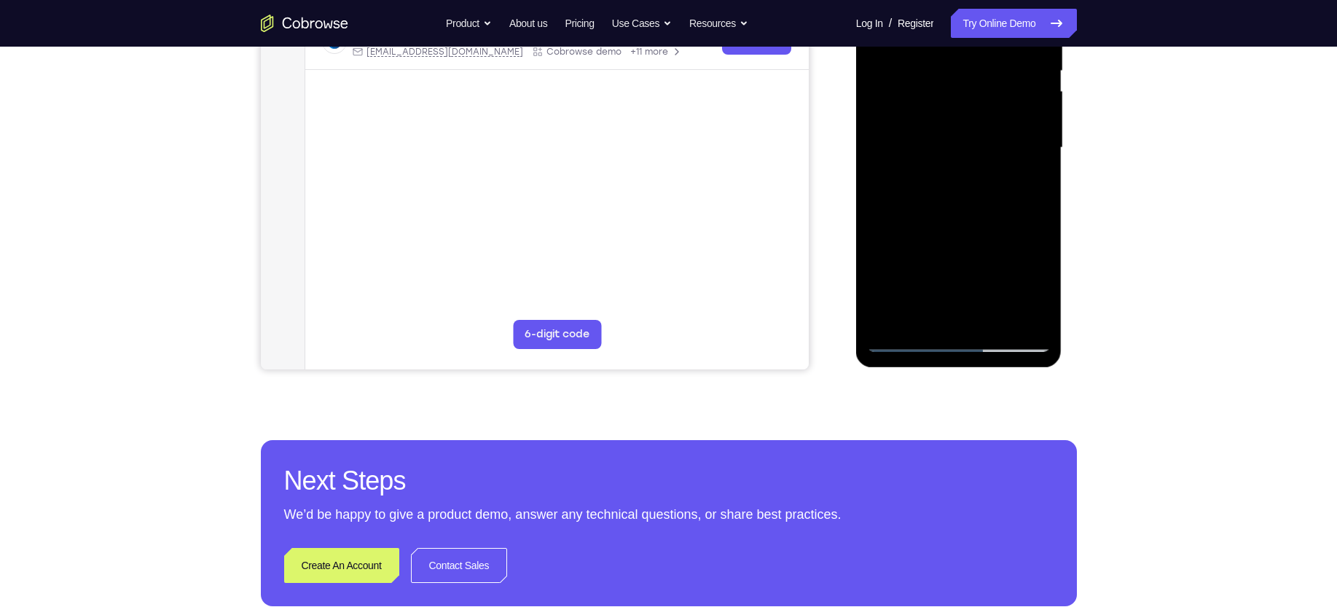
click at [902, 337] on div at bounding box center [959, 148] width 184 height 408
